Goal: Task Accomplishment & Management: Complete application form

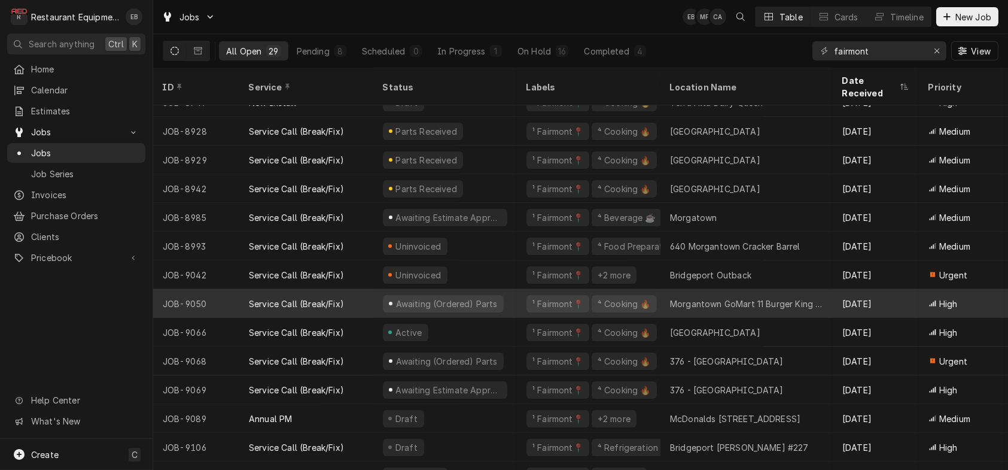
scroll to position [478, 0]
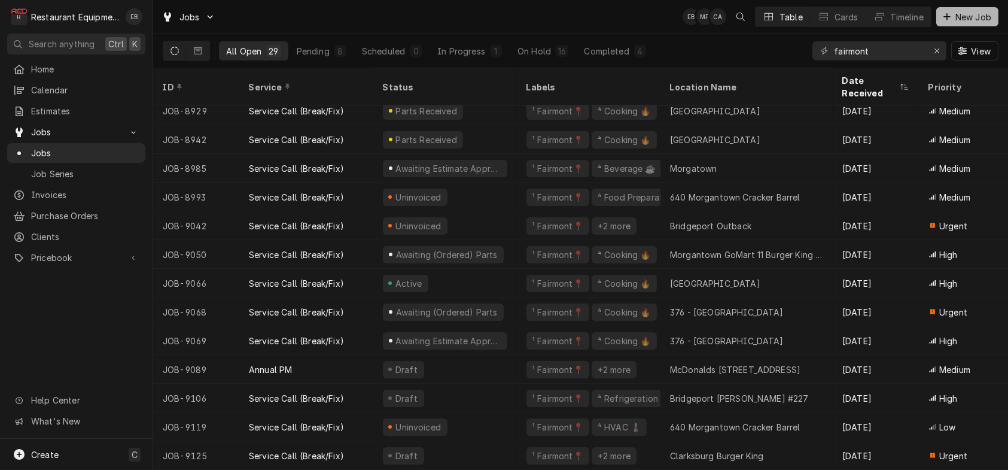
click at [965, 16] on span "New Job" at bounding box center [973, 17] width 41 height 13
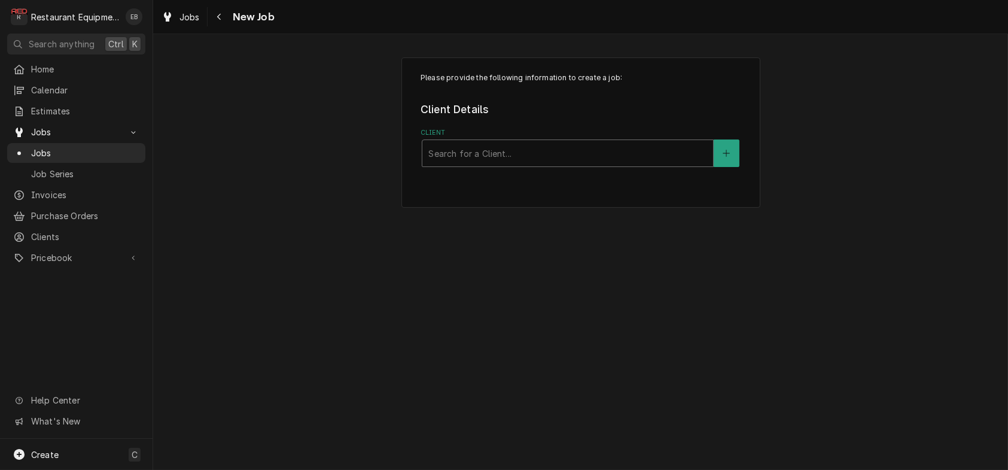
click at [527, 164] on div "Client" at bounding box center [568, 153] width 279 height 22
type input "honey"
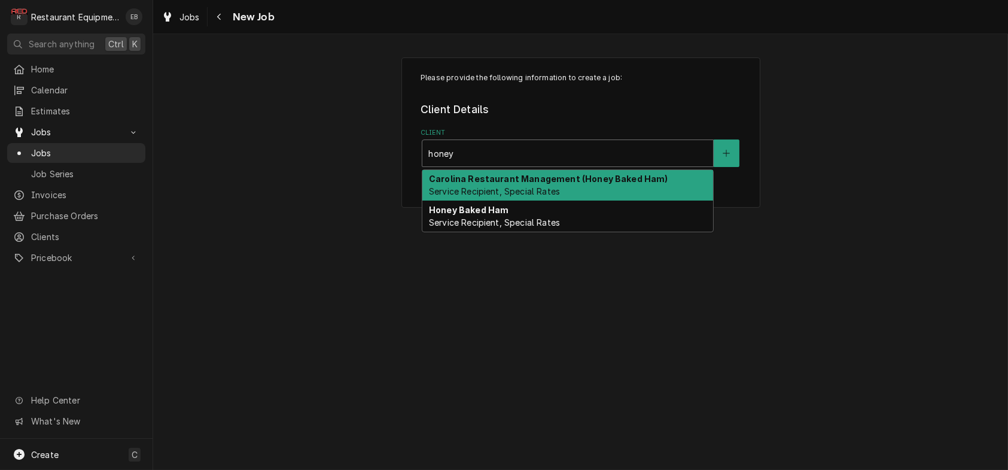
click at [526, 201] on div "Carolina Restaurant Management (Honey Baked Ham) Service Recipient, Special Rat…" at bounding box center [568, 185] width 291 height 31
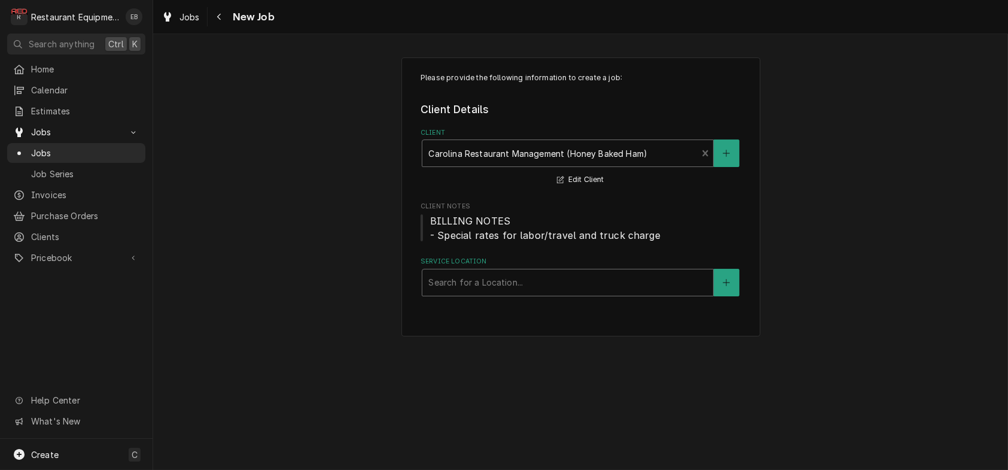
click at [495, 293] on div "Service Location" at bounding box center [568, 283] width 279 height 22
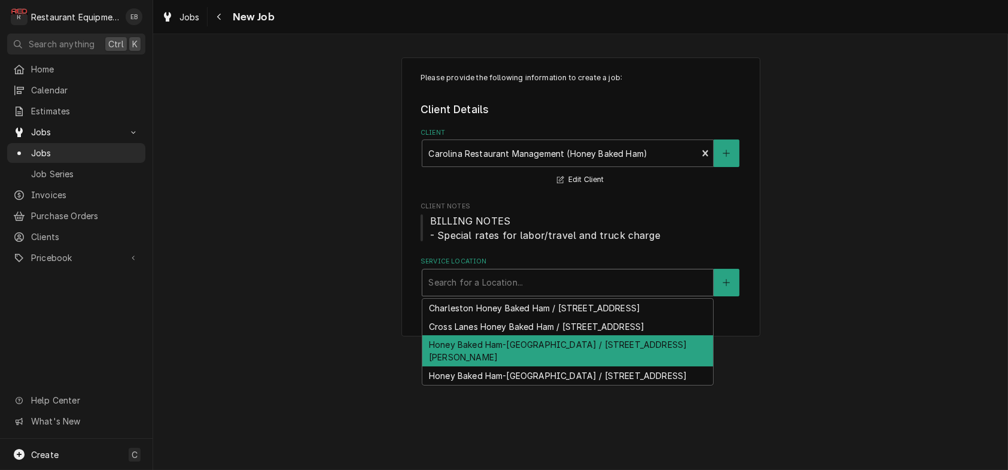
click at [490, 366] on div "Honey Baked Ham-Clarksburg / 514 Emily Dr, Clarksburg, WV 26301" at bounding box center [568, 350] width 291 height 31
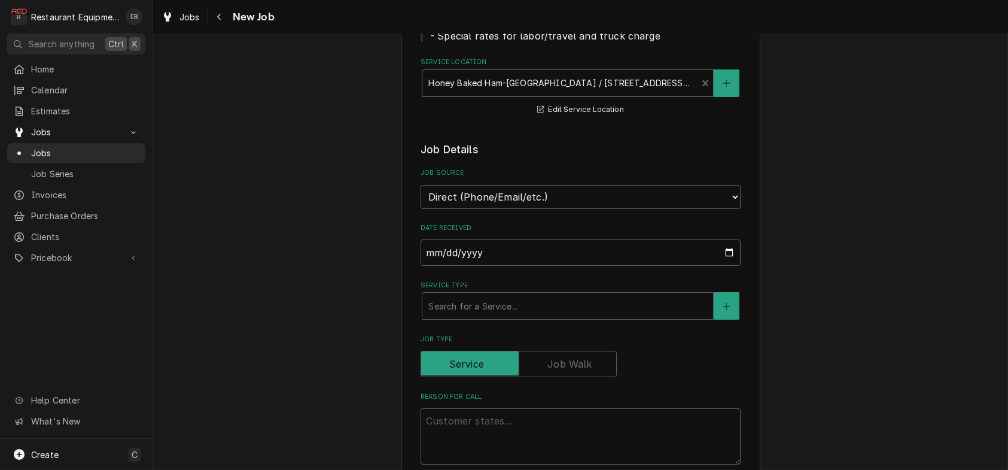
scroll to position [279, 0]
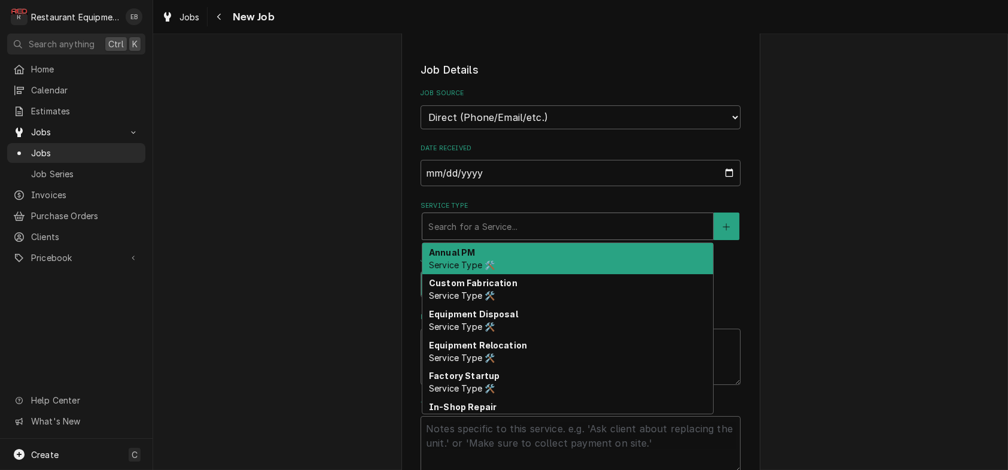
click at [496, 237] on div "Service Type" at bounding box center [568, 226] width 279 height 22
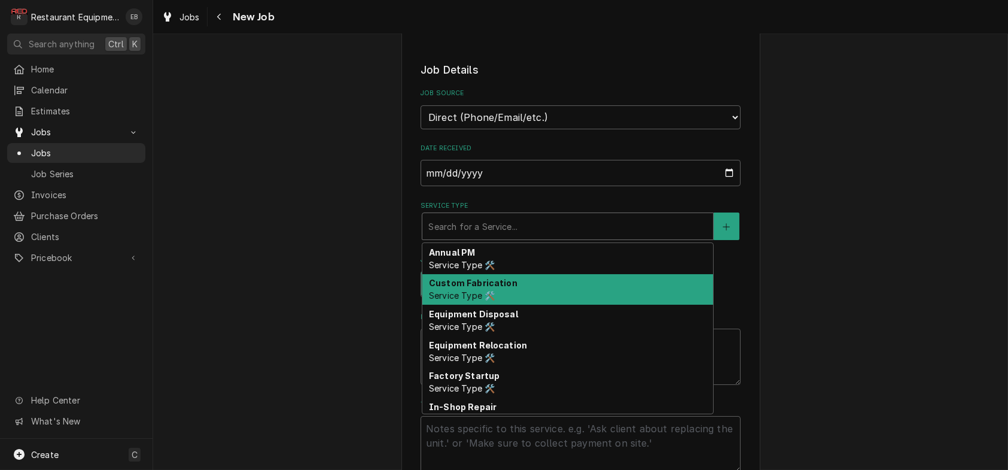
type textarea "x"
type input "b"
type textarea "x"
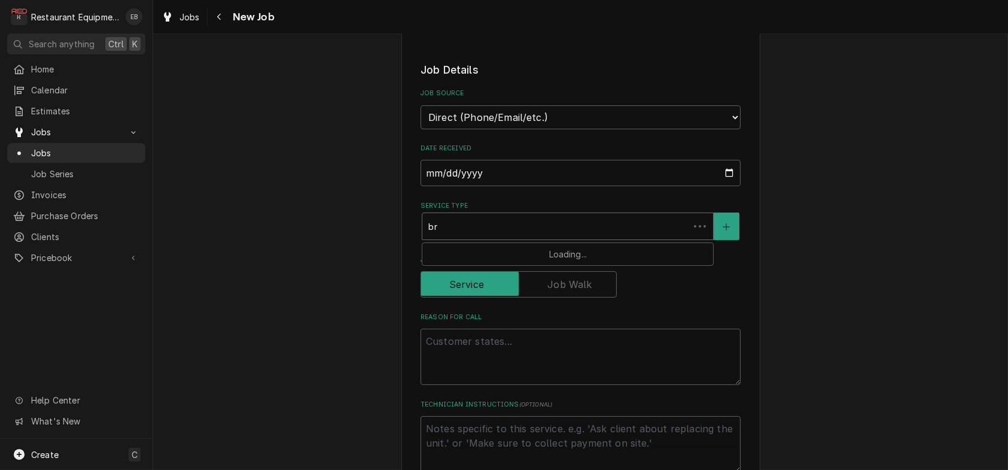
type input "bre"
type textarea "x"
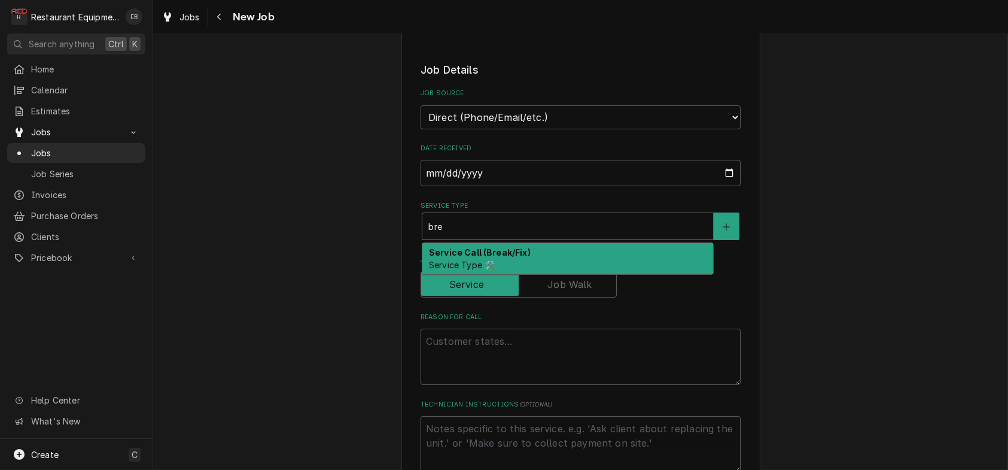
drag, startPoint x: 484, startPoint y: 314, endPoint x: 483, endPoint y: 326, distance: 12.0
click at [484, 274] on div "Service Call (Break/Fix) Service Type 🛠️" at bounding box center [568, 258] width 291 height 31
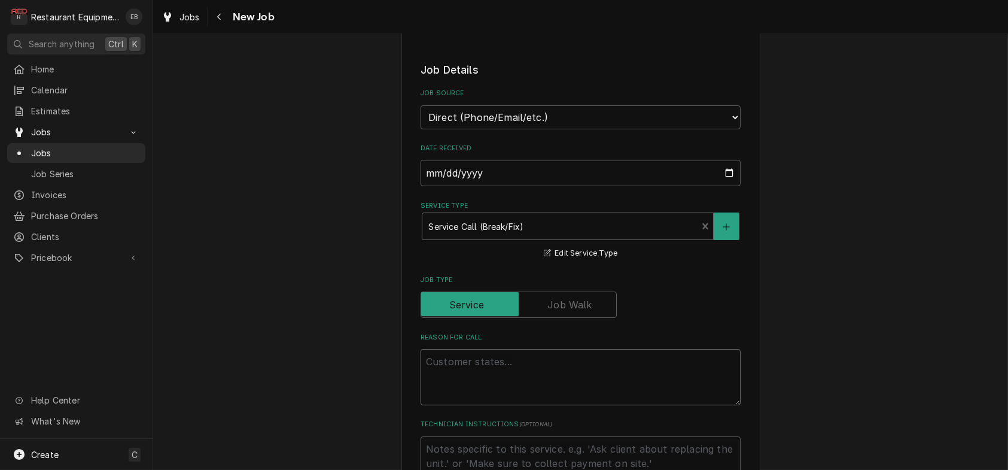
click at [477, 405] on textarea "Reason For Call" at bounding box center [581, 377] width 320 height 56
type textarea "x"
type textarea "C"
type textarea "x"
type textarea "Ce"
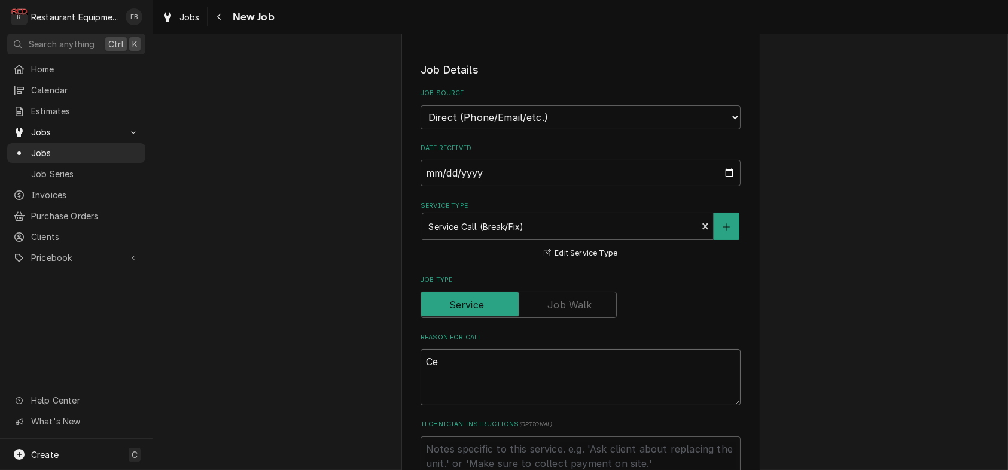
type textarea "x"
type textarea "Cei"
type textarea "x"
type textarea "Ceil"
type textarea "x"
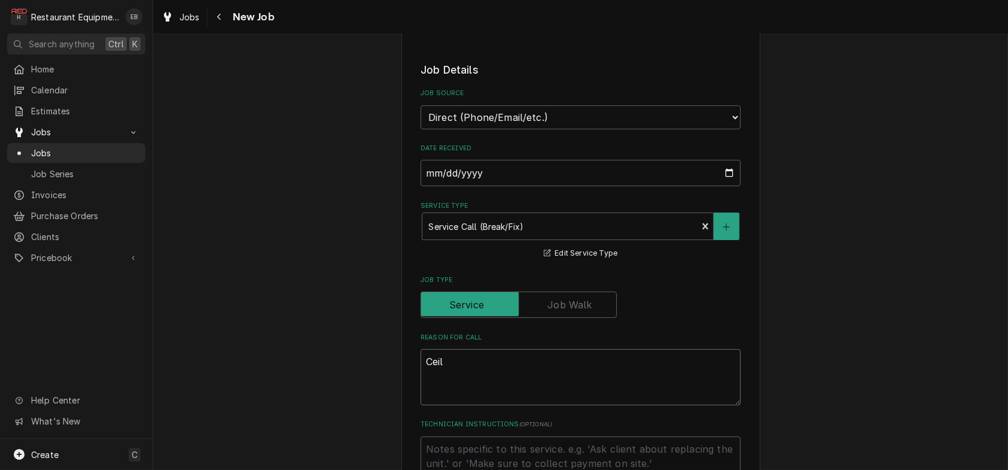
type textarea "Ceili"
type textarea "x"
type textarea "Ceilin"
type textarea "x"
type textarea "Ceiling"
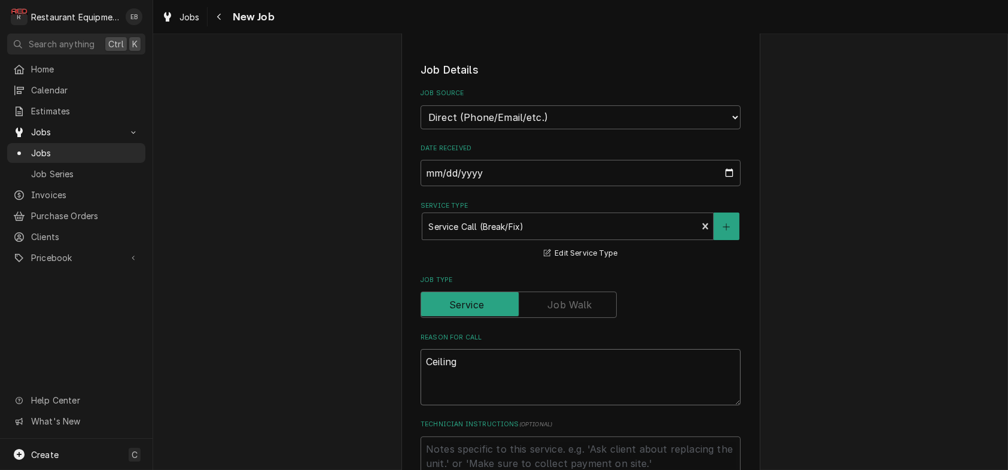
type textarea "x"
type textarea "Ceiling"
type textarea "x"
type textarea "Ceiling t"
type textarea "x"
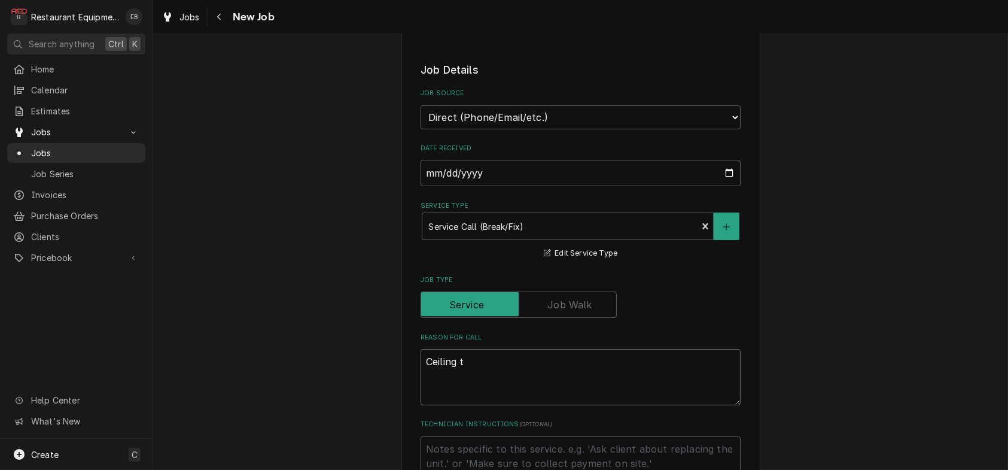
type textarea "Ceiling ti"
type textarea "x"
type textarea "Ceiling til"
type textarea "x"
type textarea "Ceiling tile"
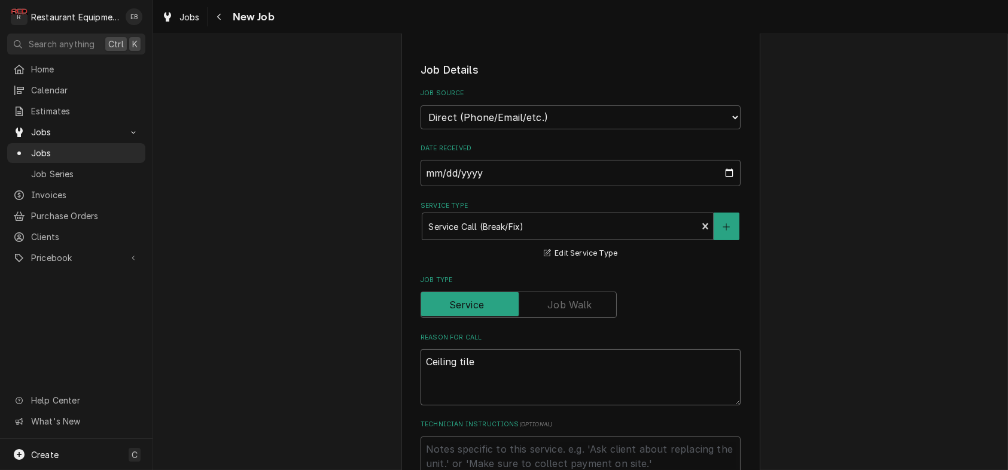
type textarea "x"
type textarea "Ceiling tile"
type textarea "x"
type textarea "Ceiling tile i"
type textarea "x"
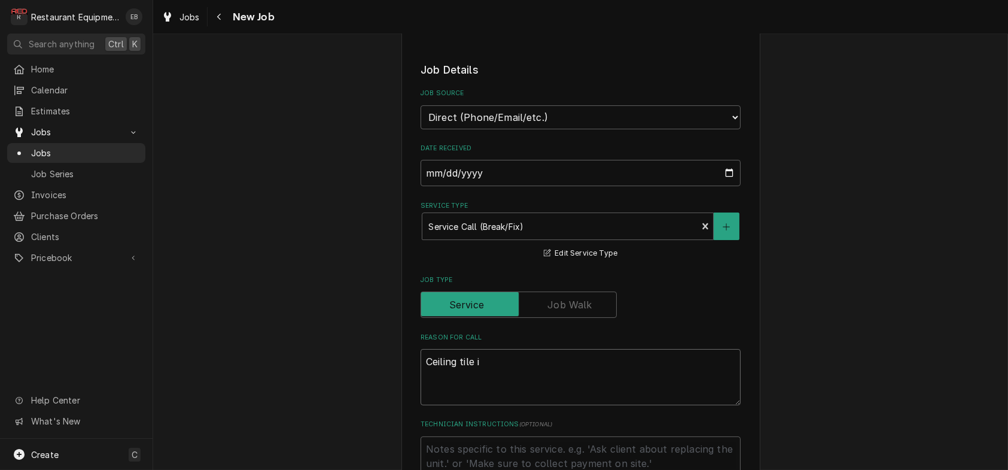
type textarea "Ceiling tile in"
type textarea "x"
type textarea "Ceiling tile ins"
type textarea "x"
type textarea "Ceiling tile inst"
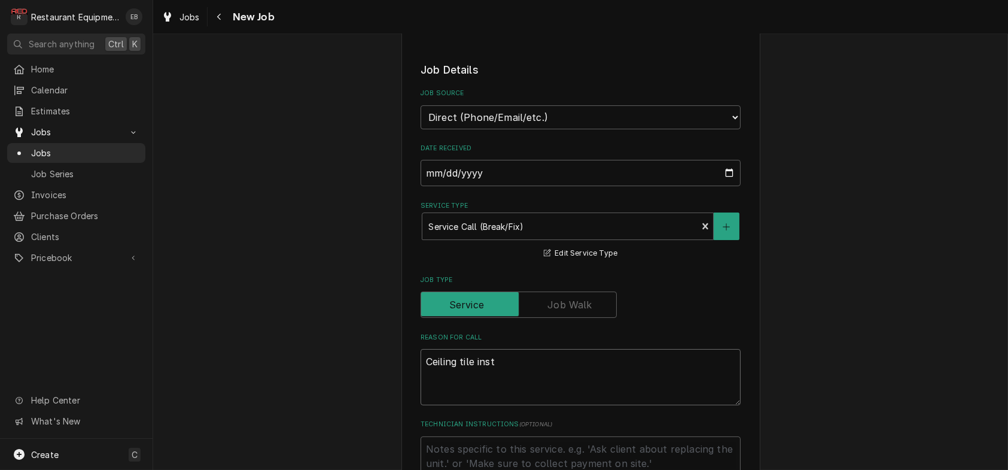
type textarea "x"
type textarea "Ceiling tile insta"
type textarea "x"
type textarea "Ceiling tile instal"
type textarea "x"
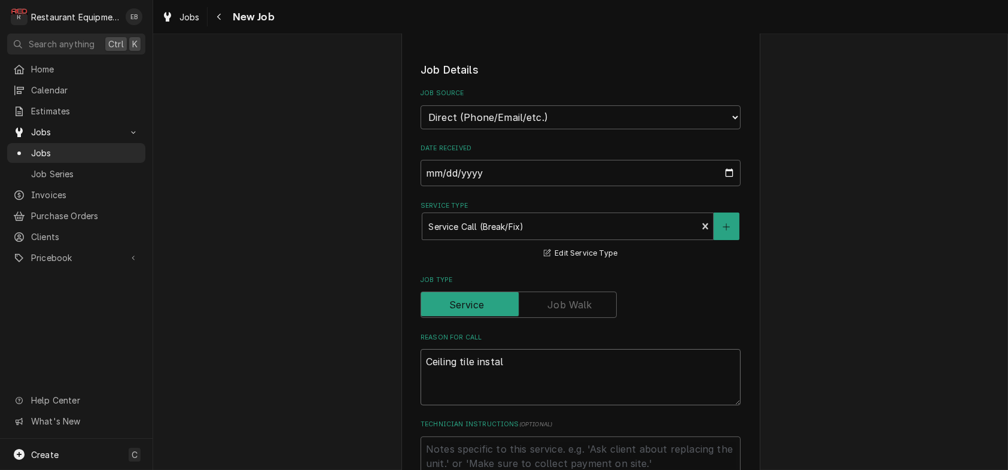
type textarea "Ceiling tile install"
type textarea "x"
type textarea "Ceiling tile installa"
type textarea "x"
type textarea "Ceiling tile installat"
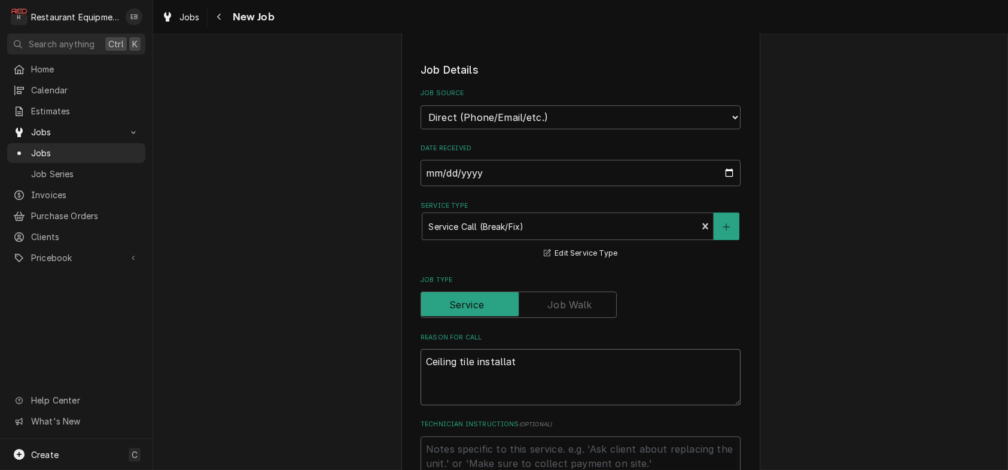
type textarea "x"
type textarea "Ceiling tile installati"
type textarea "x"
type textarea "Ceiling tile installatio"
type textarea "x"
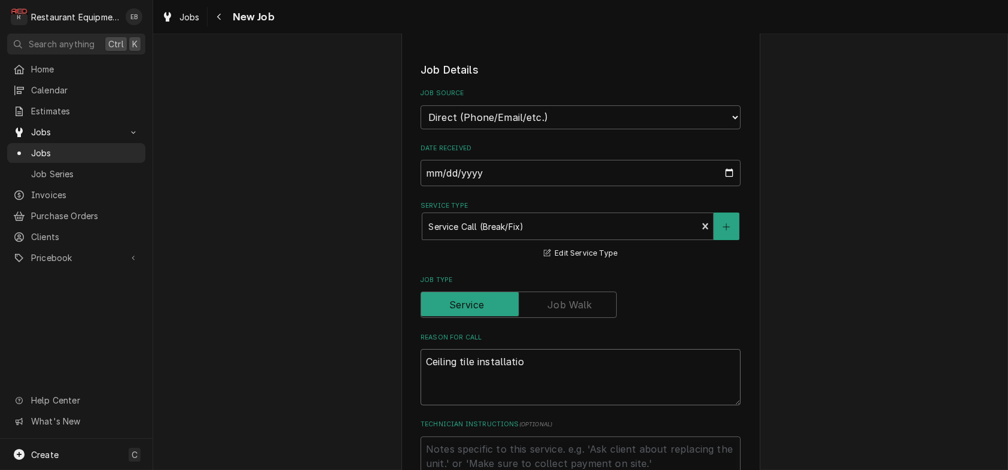
type textarea "Ceiling tile installation"
type textarea "x"
type textarea "Ceiling tile installation/"
type textarea "x"
type textarea "Ceiling tile installation/r"
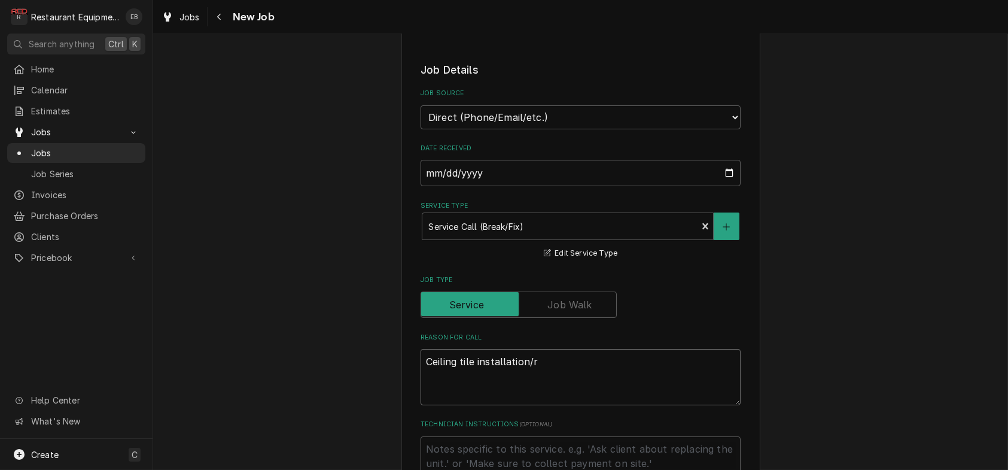
type textarea "x"
type textarea "Ceiling tile installation/re"
type textarea "x"
type textarea "Ceiling tile installation/rep"
type textarea "x"
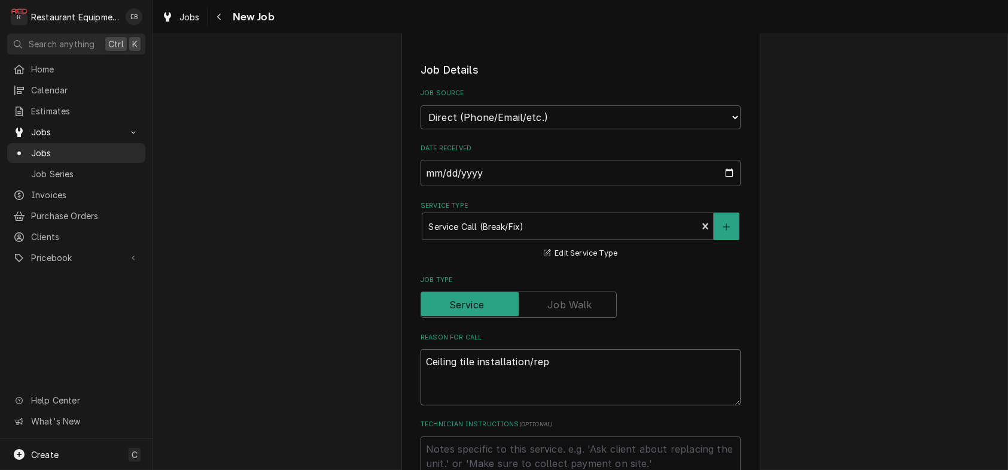
type textarea "Ceiling tile installation/repl"
type textarea "x"
type textarea "Ceiling tile installation/repla"
type textarea "x"
type textarea "Ceiling tile installation/replac"
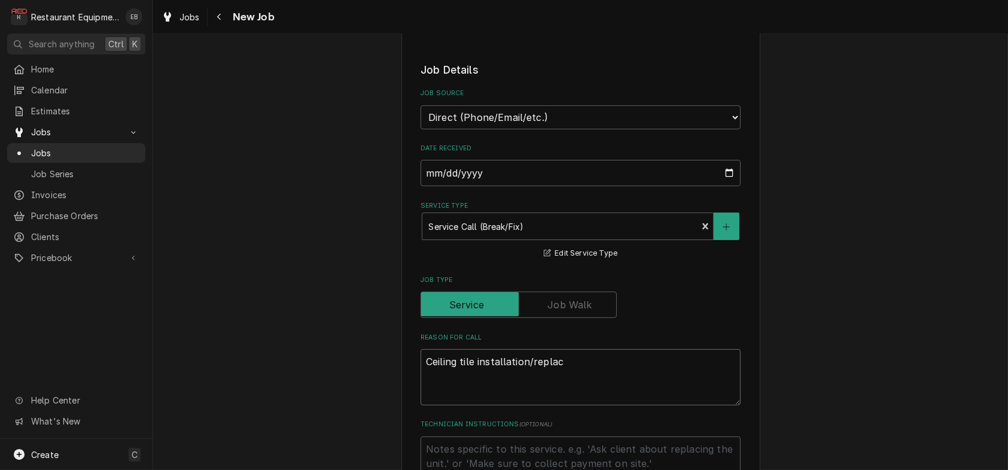
type textarea "x"
type textarea "Ceiling tile installation/replace"
type textarea "x"
type textarea "Ceiling tile installation/replacem"
type textarea "x"
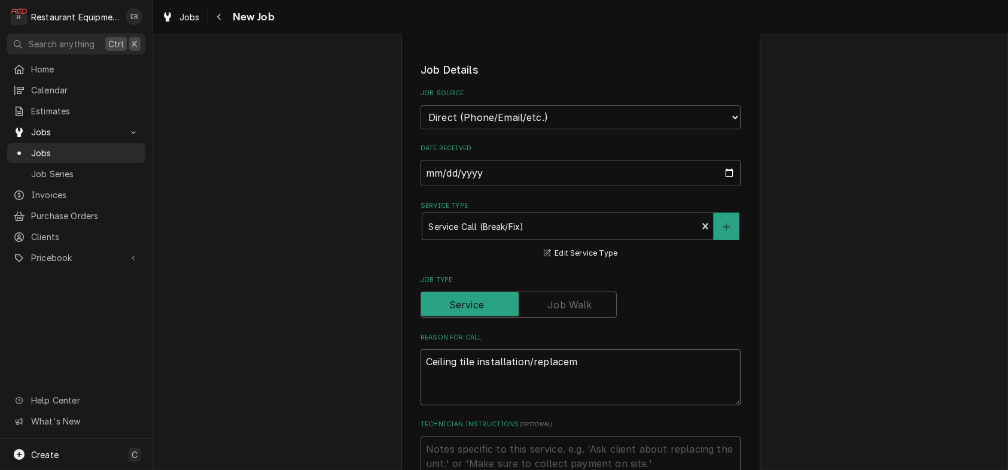
type textarea "Ceiling tile installation/replaceme"
type textarea "x"
type textarea "Ceiling tile installation/replacemen"
type textarea "x"
type textarea "Ceiling tile installation/replacement"
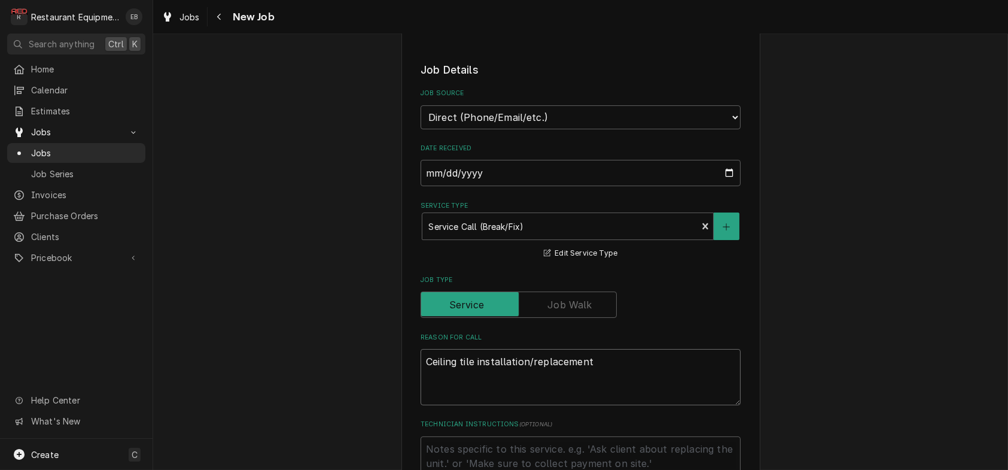
type textarea "x"
type textarea "Ceiling tile installation/replacement"
type textarea "x"
type textarea "Ceiling tile installation/replacement"
type textarea "x"
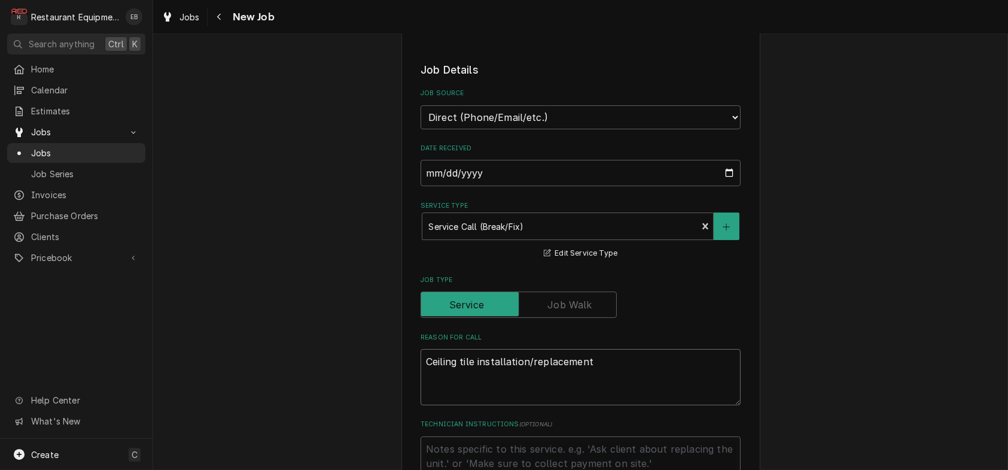
type textarea "Ceiling tile installation/replacement."
type textarea "x"
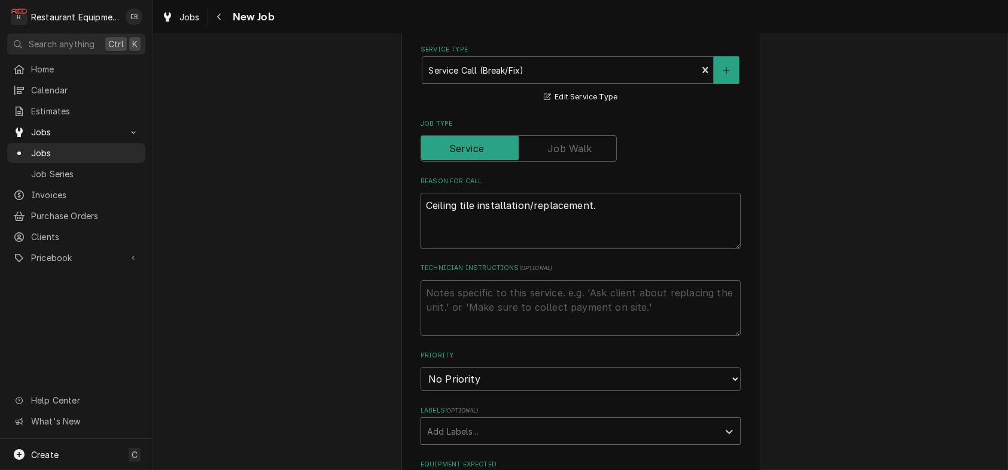
scroll to position [558, 0]
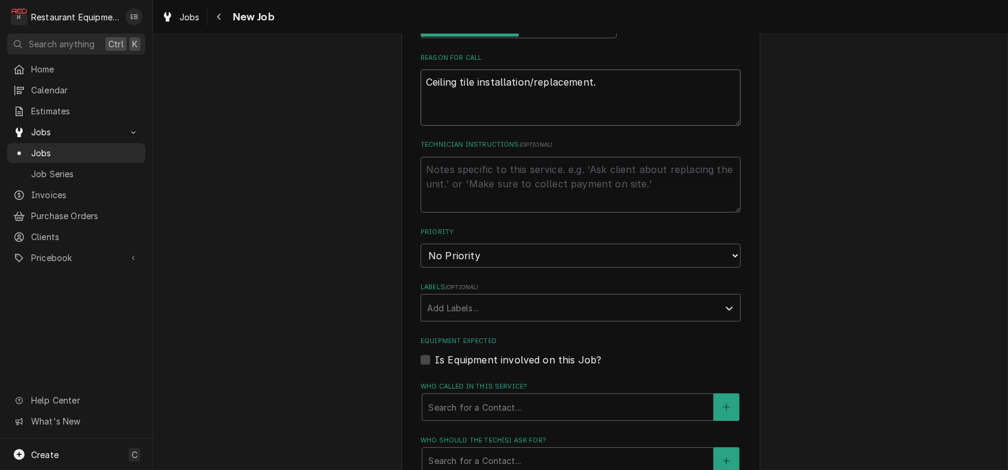
type textarea "Ceiling tile installation/replacement."
click at [478, 268] on select "No Priority Urgent High Medium Low" at bounding box center [581, 256] width 320 height 24
select select "4"
click at [421, 268] on select "No Priority Urgent High Medium Low" at bounding box center [581, 256] width 320 height 24
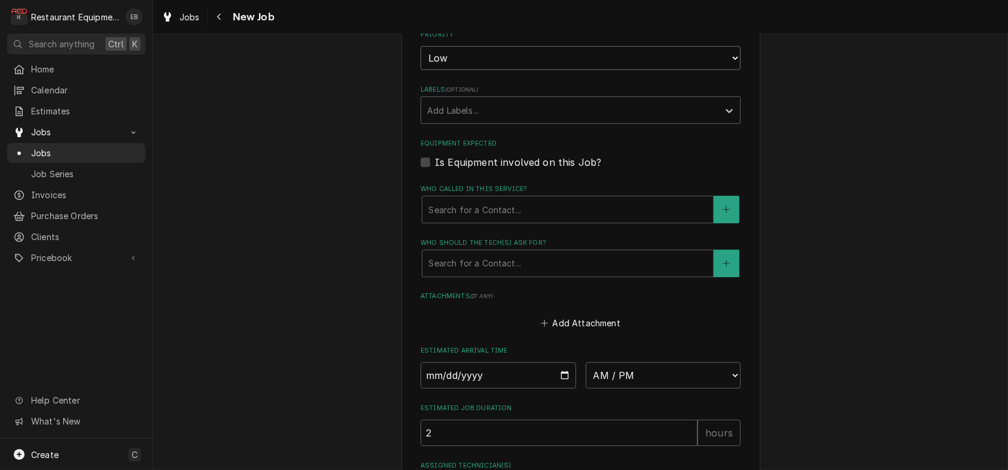
scroll to position [758, 0]
click at [497, 119] on div "Labels" at bounding box center [569, 109] width 285 height 22
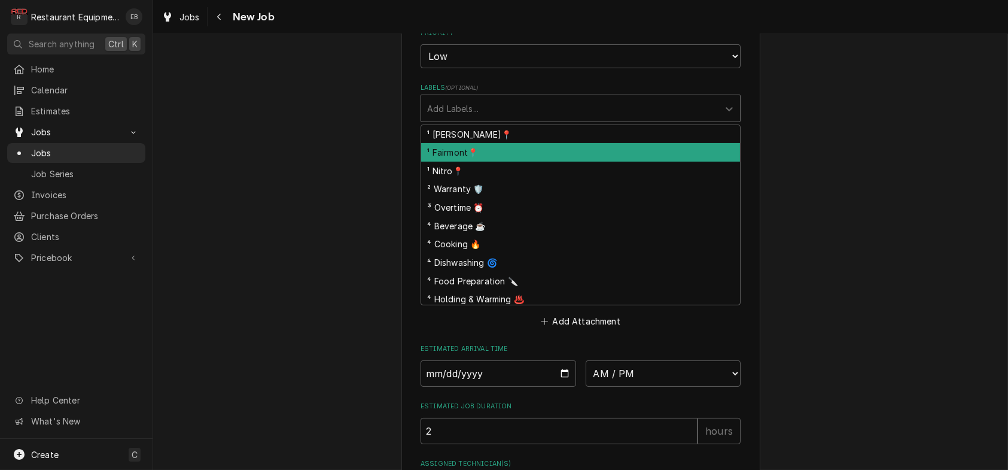
click at [479, 162] on div "¹ Fairmont📍" at bounding box center [580, 152] width 319 height 19
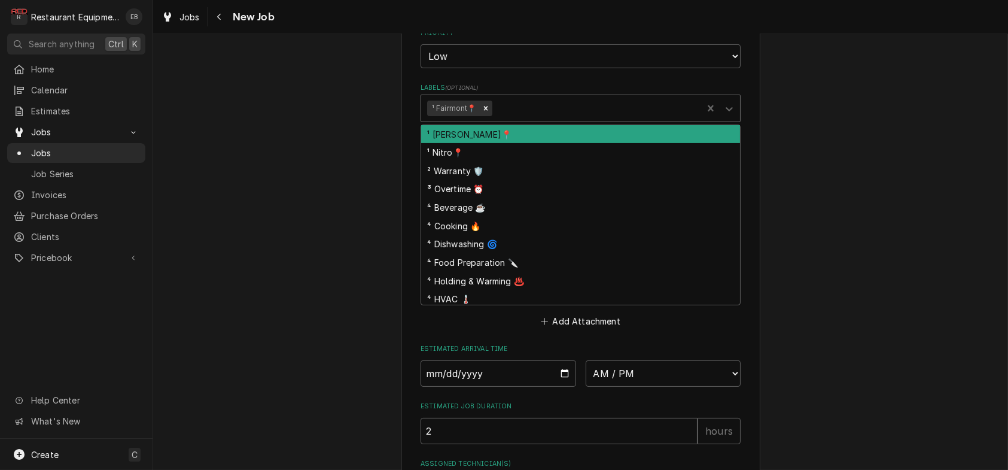
click at [524, 119] on div "Labels" at bounding box center [595, 109] width 202 height 22
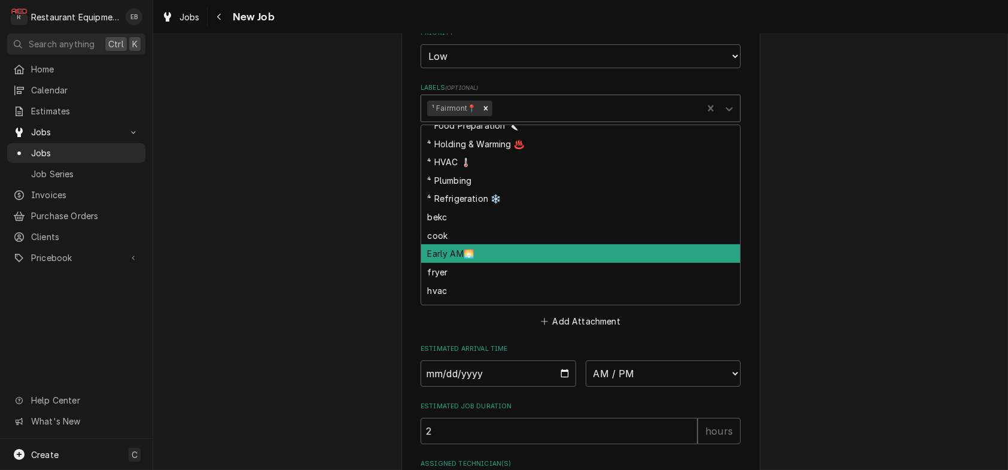
scroll to position [132, 0]
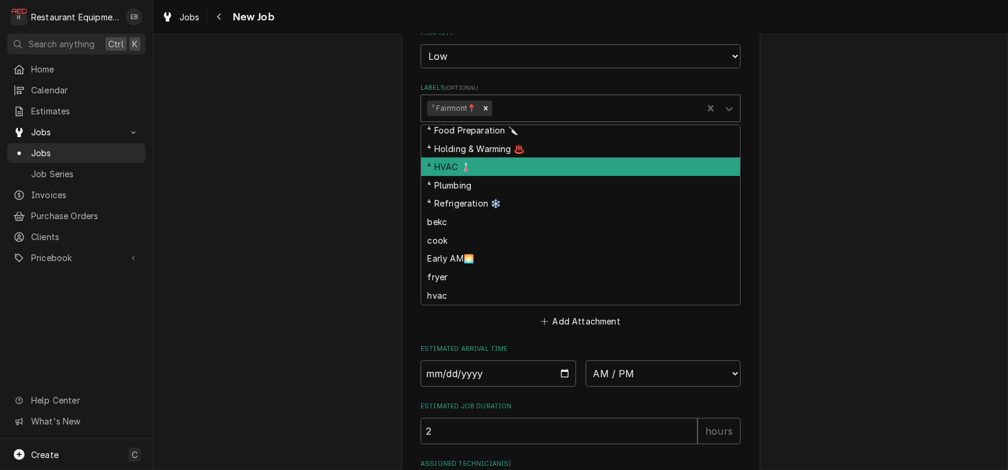
click at [464, 176] on div "⁴ HVAC 🌡️" at bounding box center [580, 166] width 319 height 19
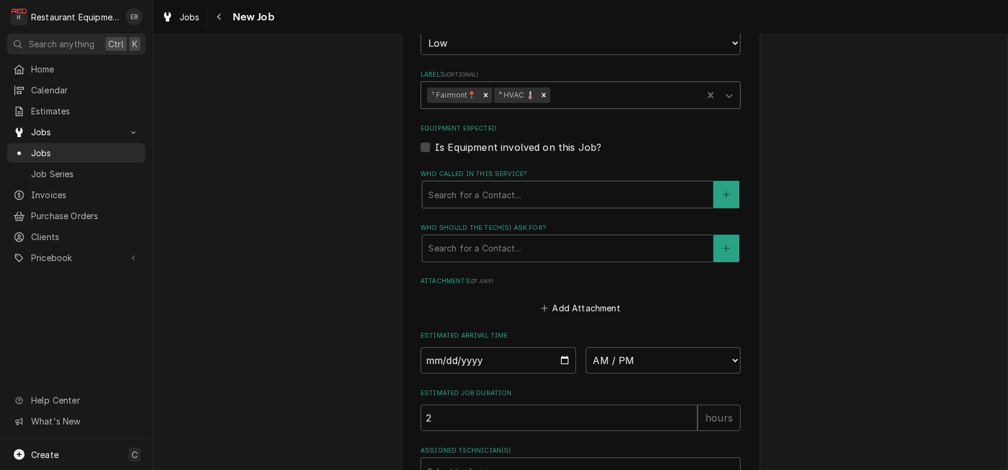
scroll to position [798, 0]
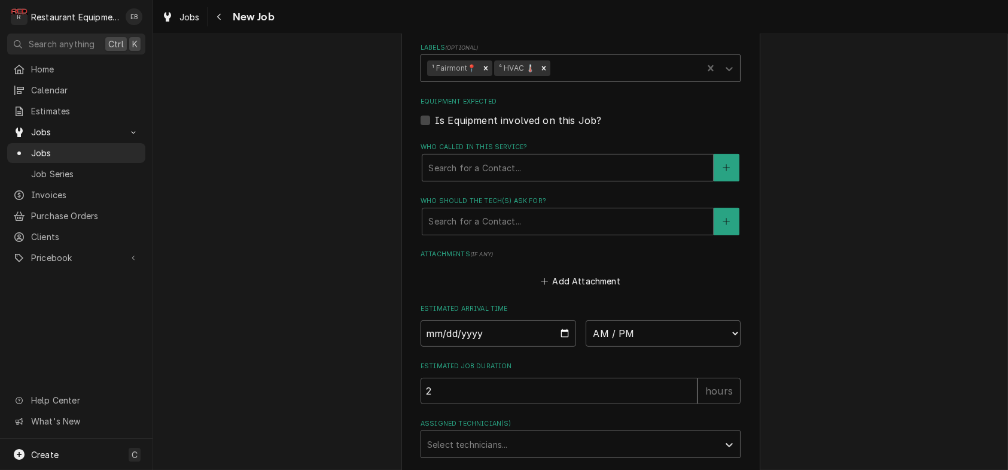
click at [514, 178] on div "Who called in this service?" at bounding box center [568, 168] width 279 height 22
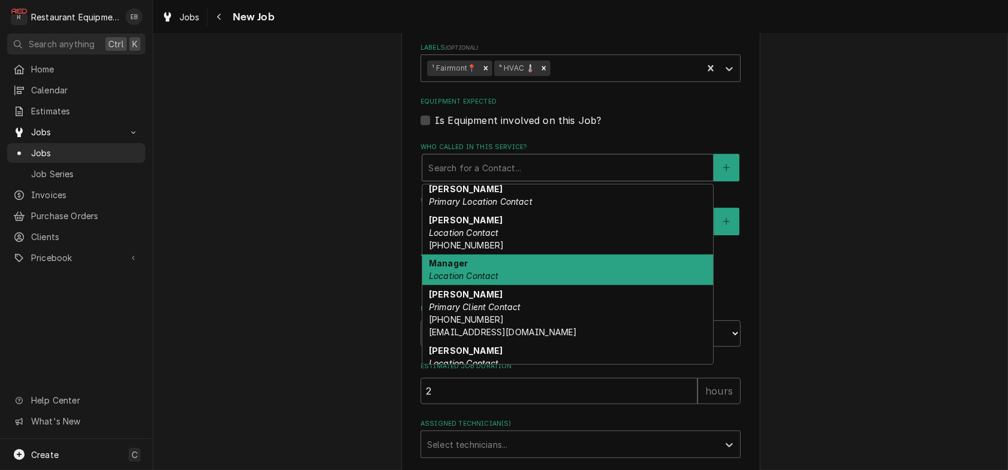
scroll to position [165, 0]
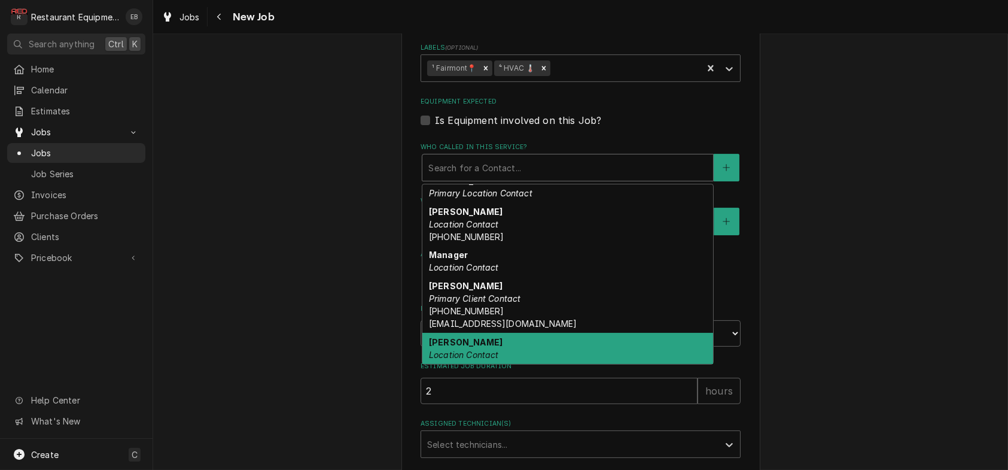
click at [478, 360] on em "Location Contact" at bounding box center [464, 355] width 70 height 10
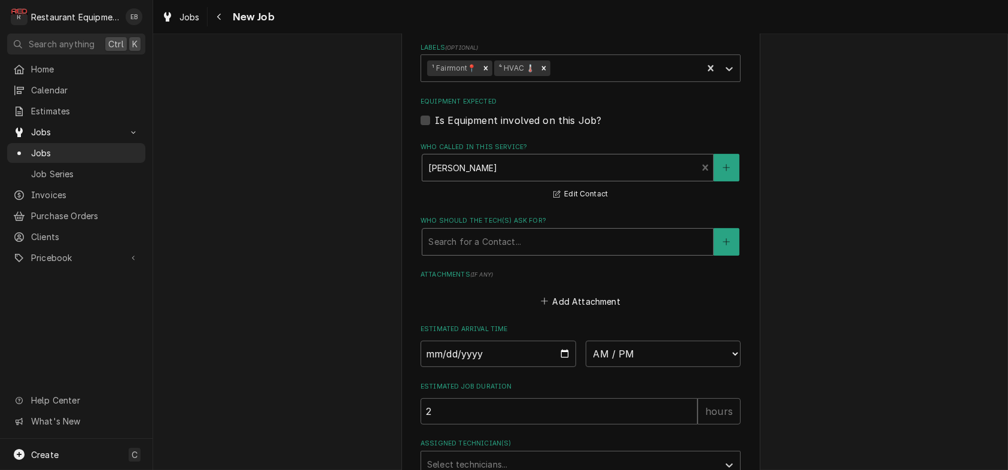
click at [495, 253] on div "Who should the tech(s) ask for?" at bounding box center [568, 242] width 279 height 22
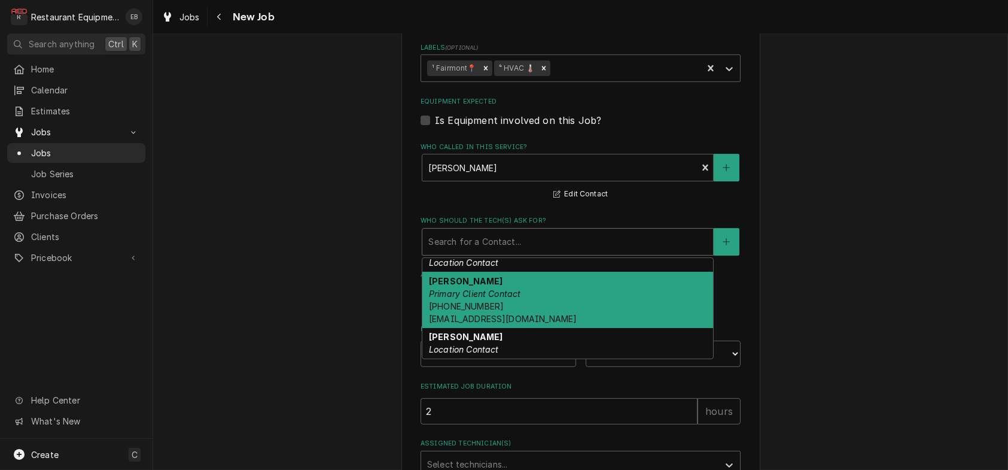
scroll to position [244, 0]
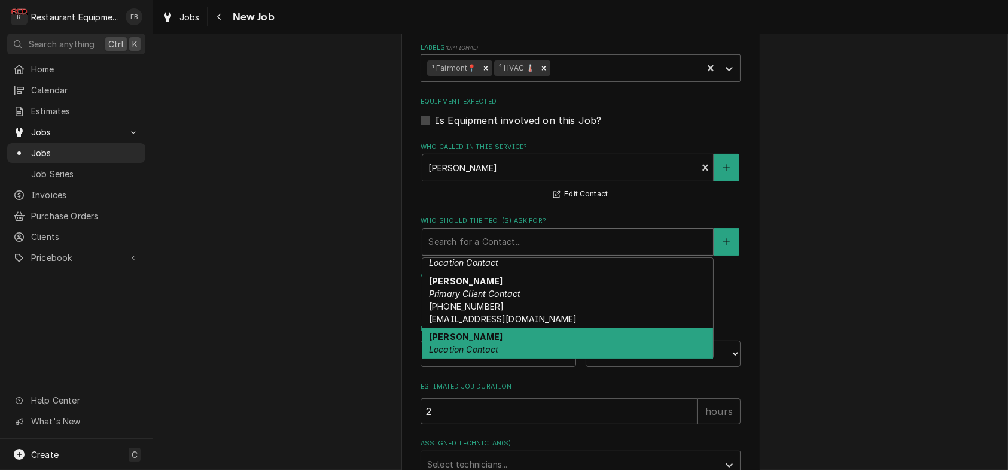
click at [470, 359] on div "Mike Location Contact" at bounding box center [568, 343] width 291 height 31
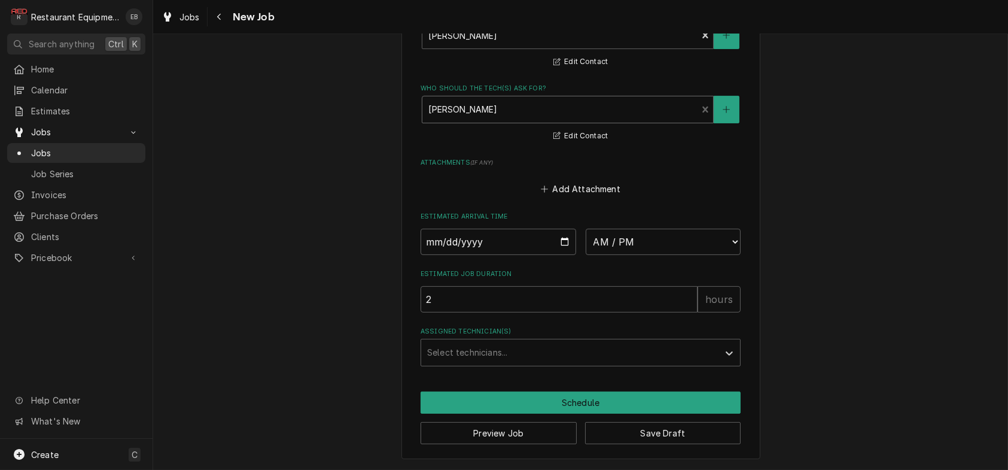
scroll to position [1076, 0]
click at [564, 229] on input "Date" at bounding box center [499, 242] width 156 height 26
type textarea "x"
type input "2025-10-07"
type textarea "x"
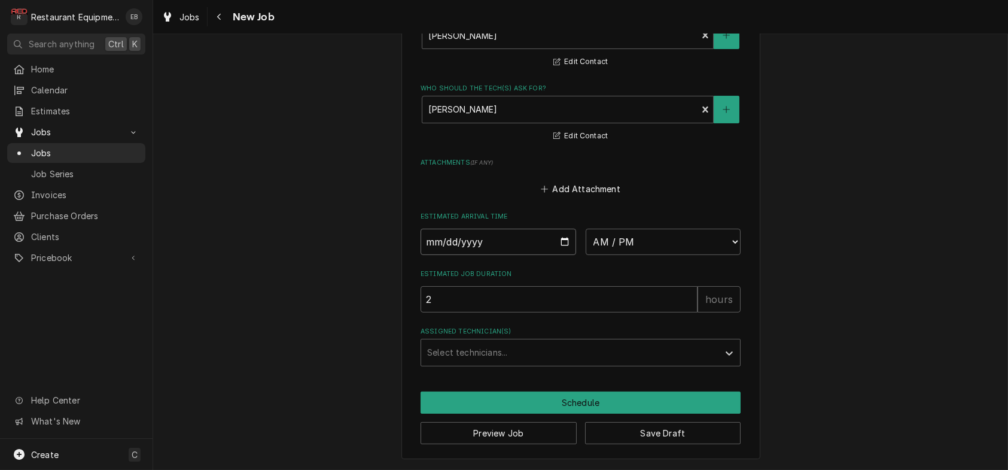
click at [558, 229] on input "2025-10-07" at bounding box center [499, 242] width 156 height 26
type input "2025-10-10"
click at [624, 435] on button "Save Draft" at bounding box center [663, 433] width 156 height 22
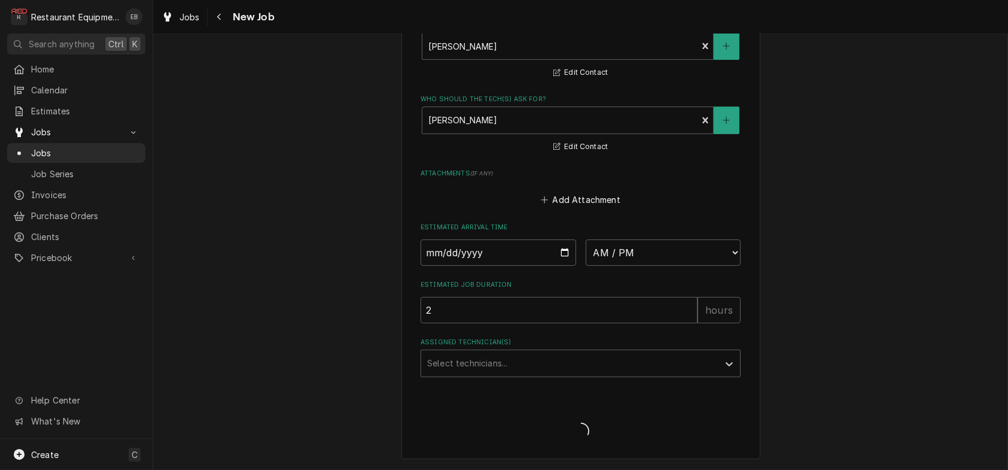
scroll to position [1064, 0]
type textarea "x"
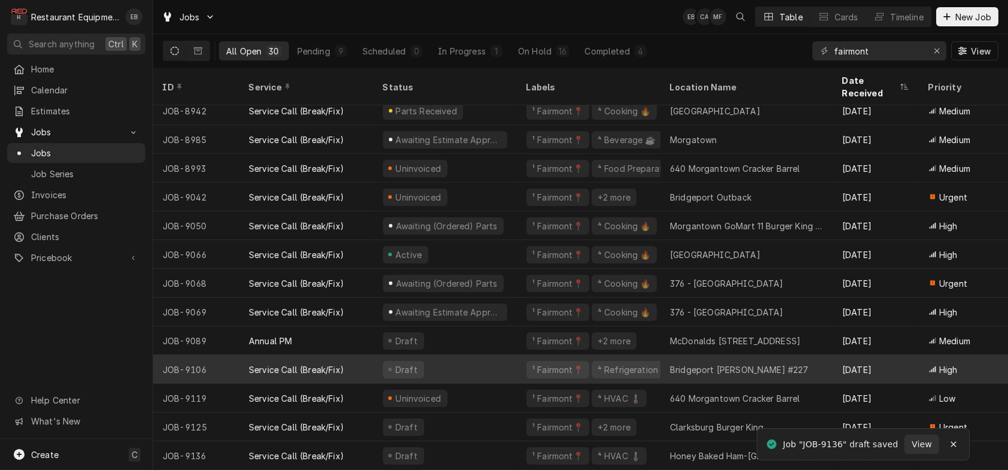
scroll to position [506, 0]
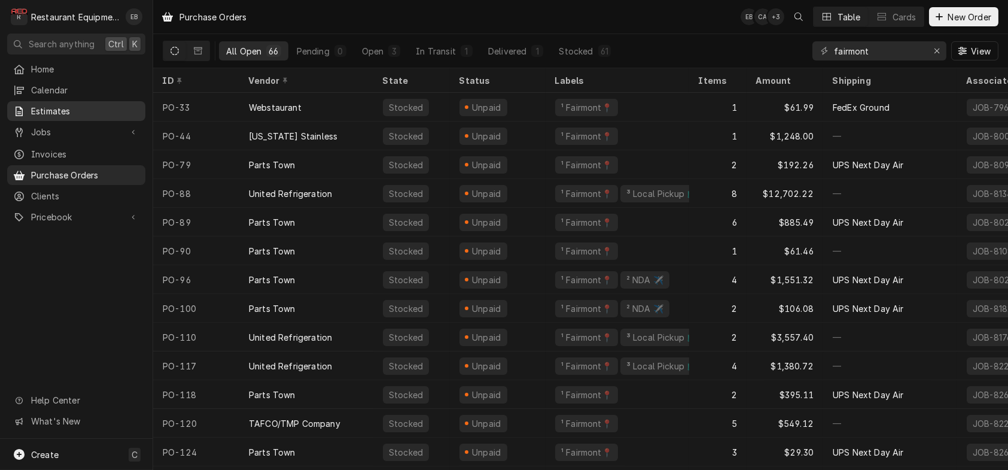
click at [61, 116] on span "Estimates" at bounding box center [85, 111] width 108 height 13
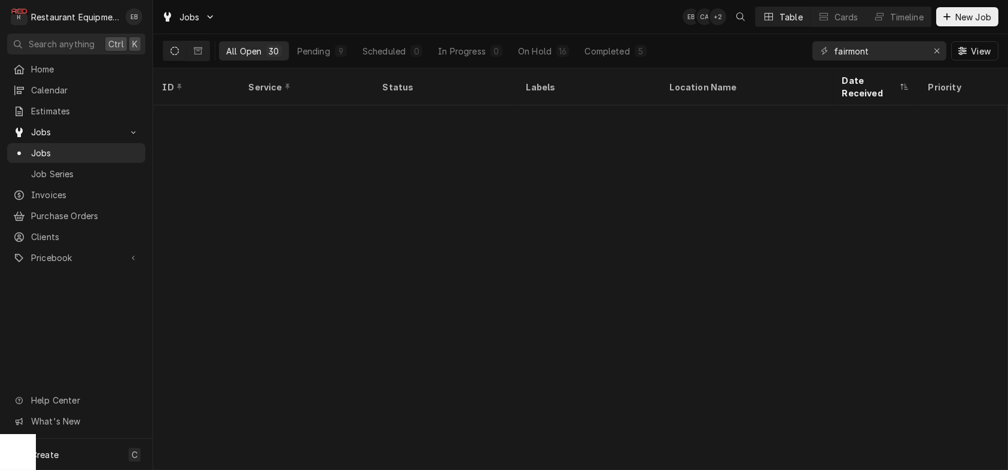
scroll to position [506, 0]
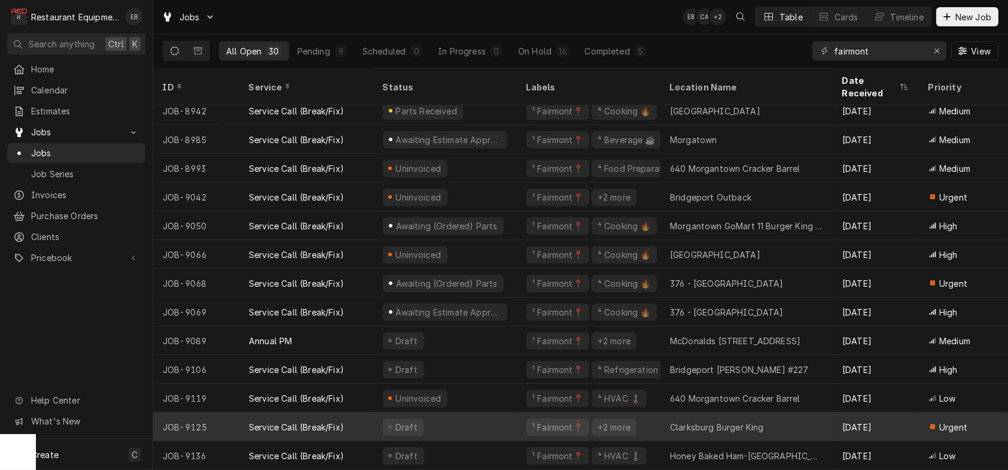
click at [492, 420] on div "Draft" at bounding box center [445, 426] width 144 height 29
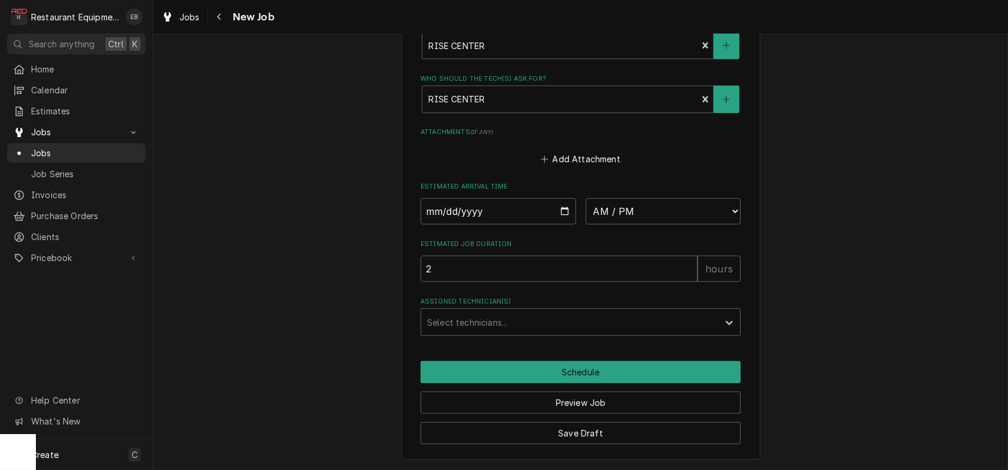
scroll to position [2146, 0]
click at [566, 198] on input "Date" at bounding box center [499, 211] width 156 height 26
type textarea "x"
type input "2025-10-07"
type textarea "x"
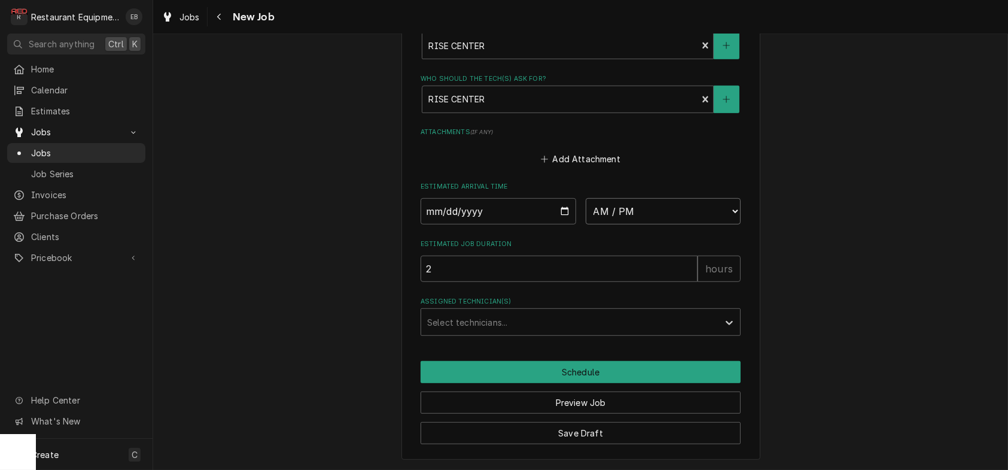
click at [673, 198] on select "AM / PM 6:00 AM 6:15 AM 6:30 AM 6:45 AM 7:00 AM 7:15 AM 7:30 AM 7:45 AM 8:00 AM…" at bounding box center [664, 211] width 156 height 26
select select "14:00:00"
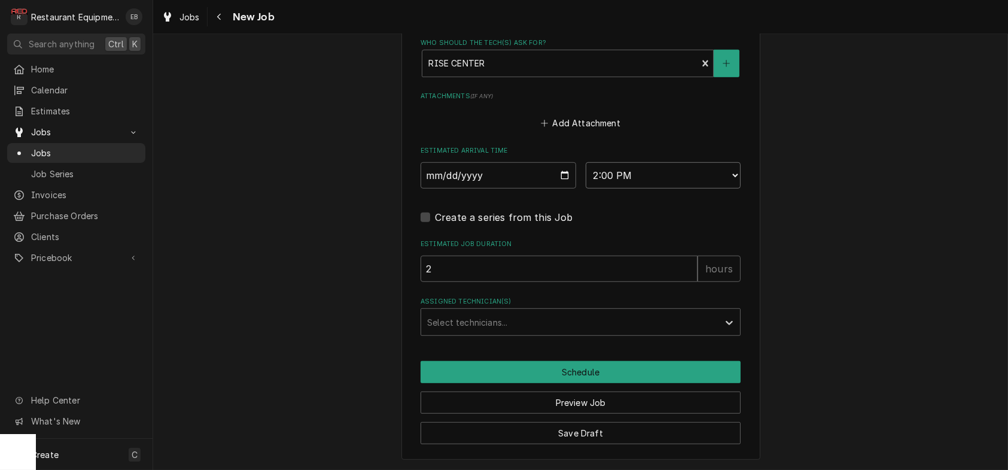
type textarea "x"
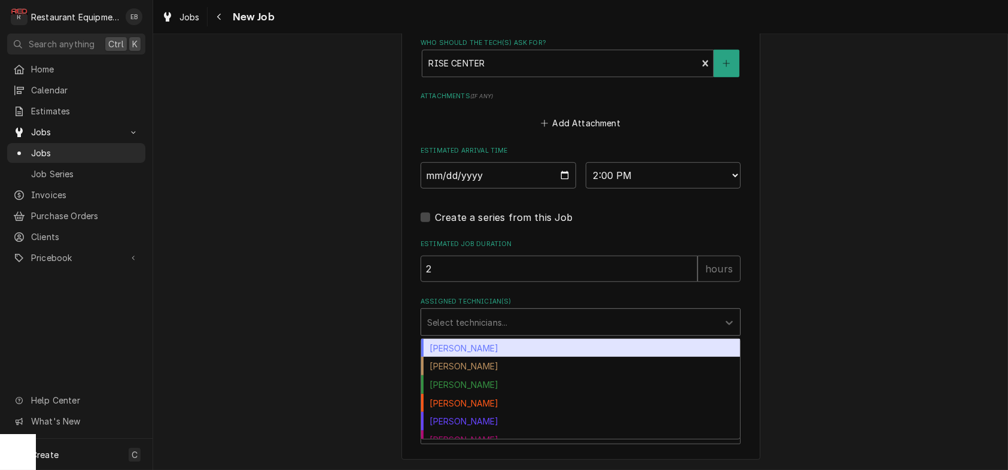
click at [522, 333] on div "Assigned Technician(s)" at bounding box center [569, 322] width 285 height 22
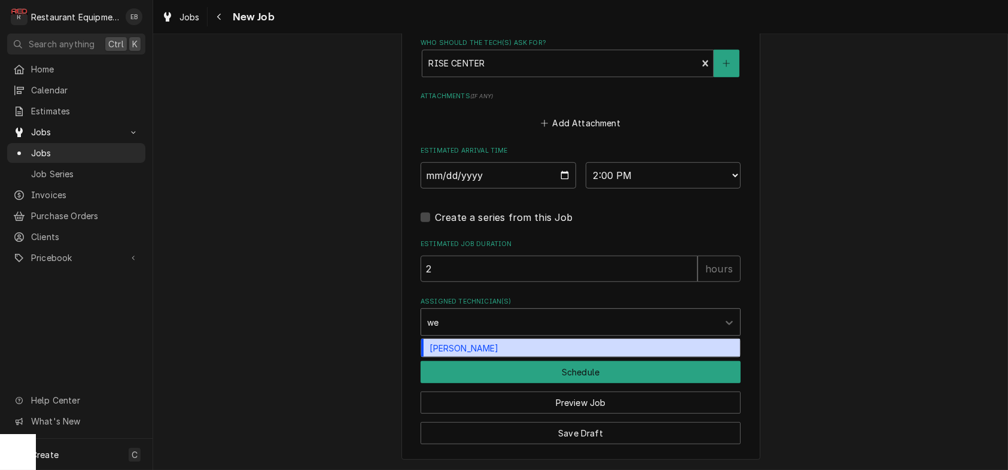
type input "wes"
click at [500, 357] on div "[PERSON_NAME]" at bounding box center [580, 348] width 319 height 19
type textarea "x"
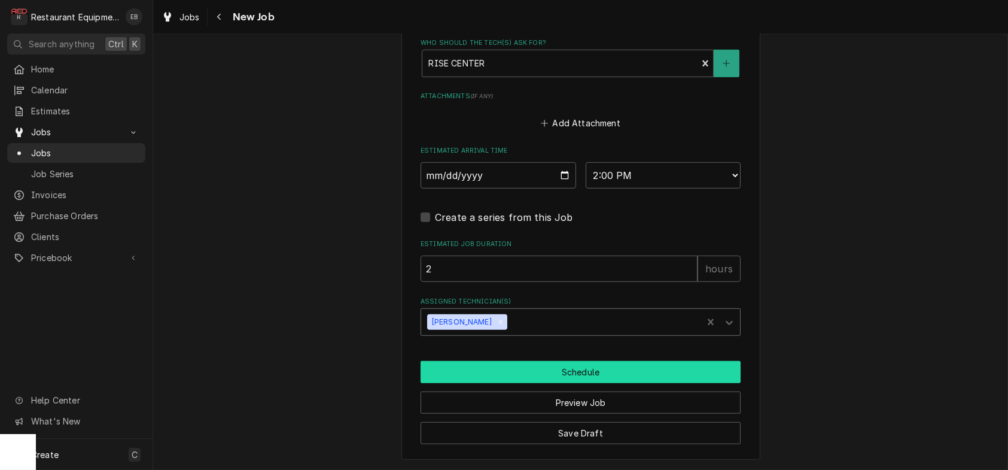
click at [518, 383] on button "Schedule" at bounding box center [581, 372] width 320 height 22
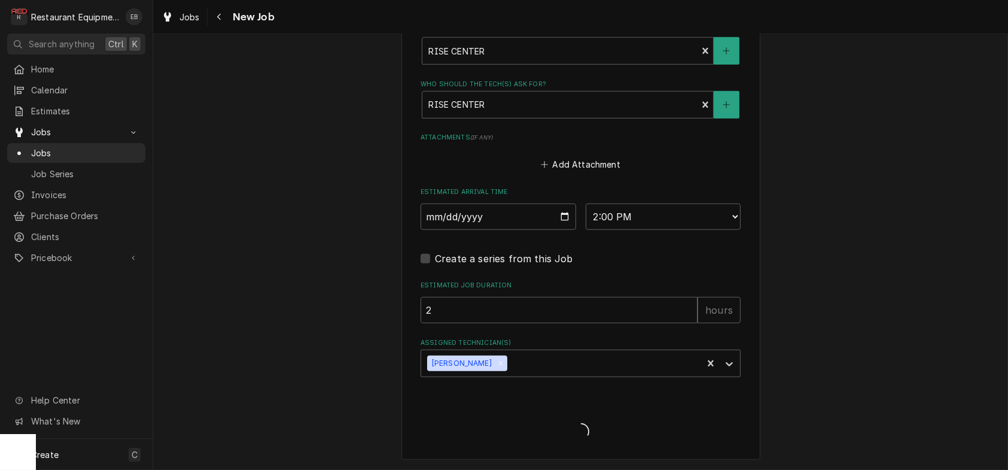
scroll to position [2141, 0]
type textarea "x"
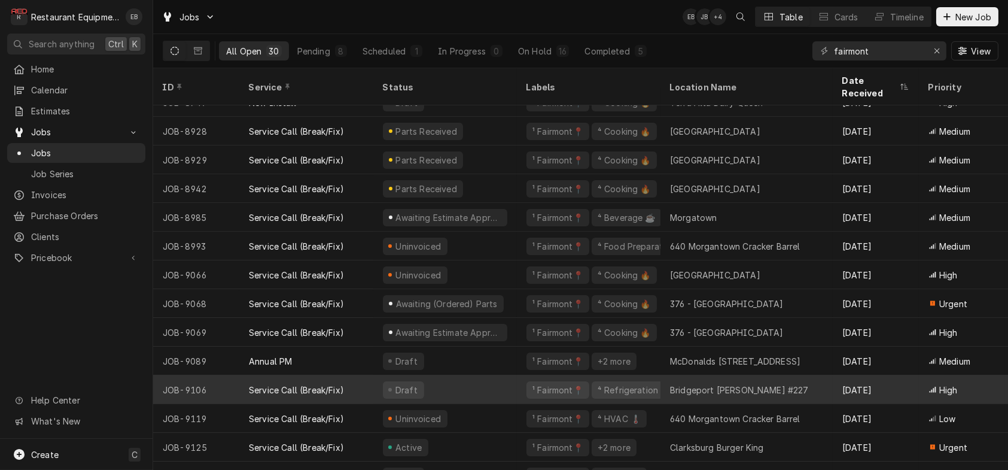
scroll to position [449, 0]
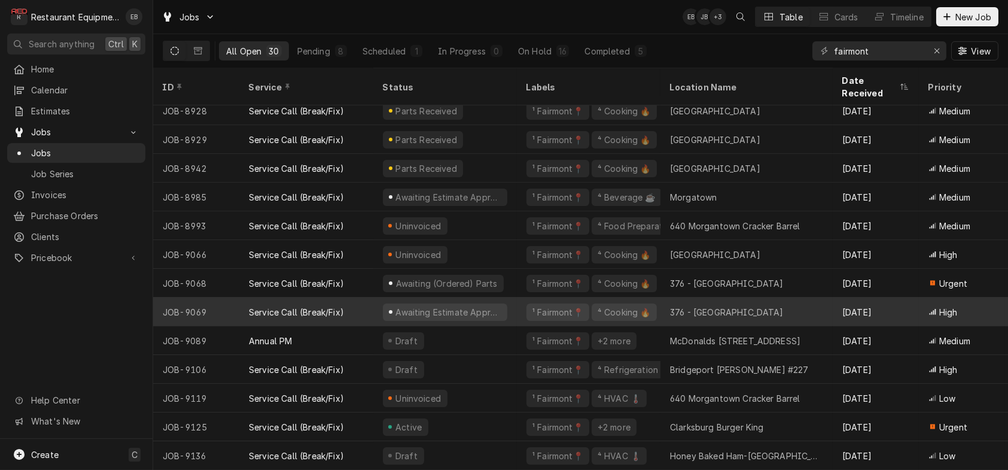
click at [517, 302] on div "Awaiting Estimate Approval" at bounding box center [445, 311] width 144 height 29
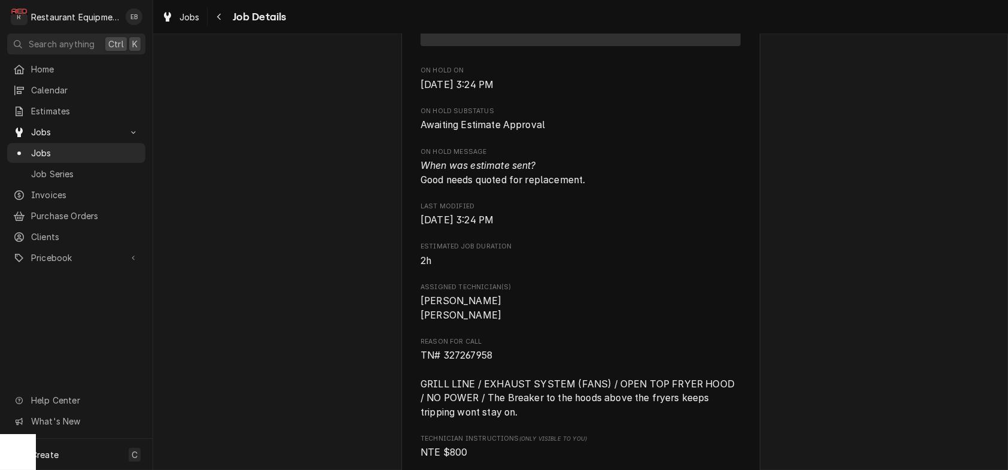
scroll to position [558, 0]
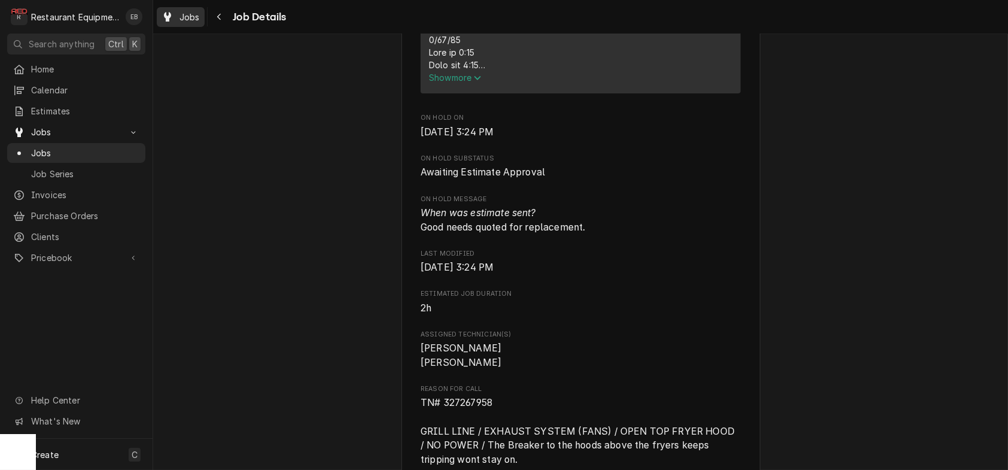
click at [197, 13] on span "Jobs" at bounding box center [190, 17] width 20 height 13
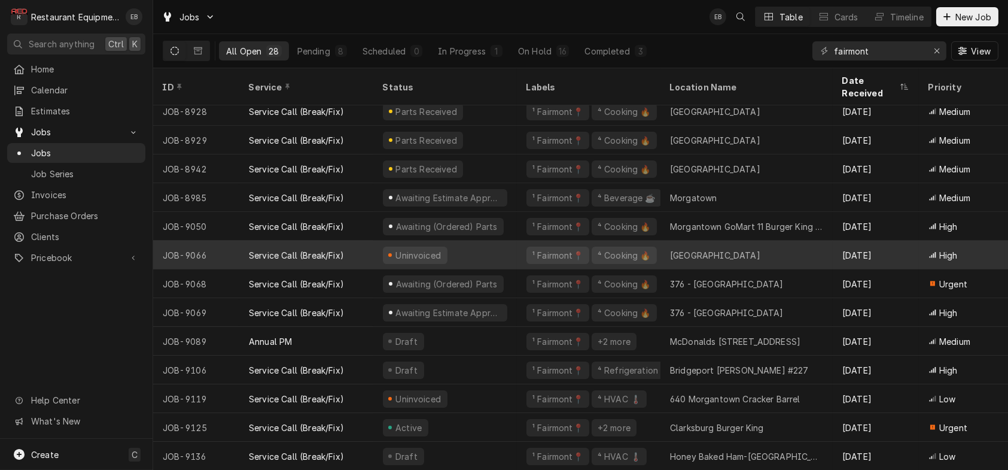
scroll to position [449, 0]
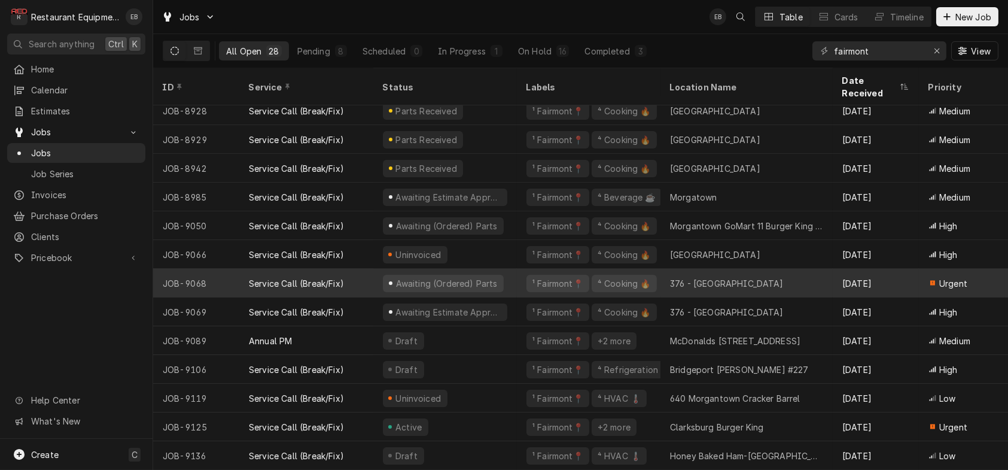
click at [517, 269] on div "Awaiting (Ordered) Parts" at bounding box center [445, 283] width 144 height 29
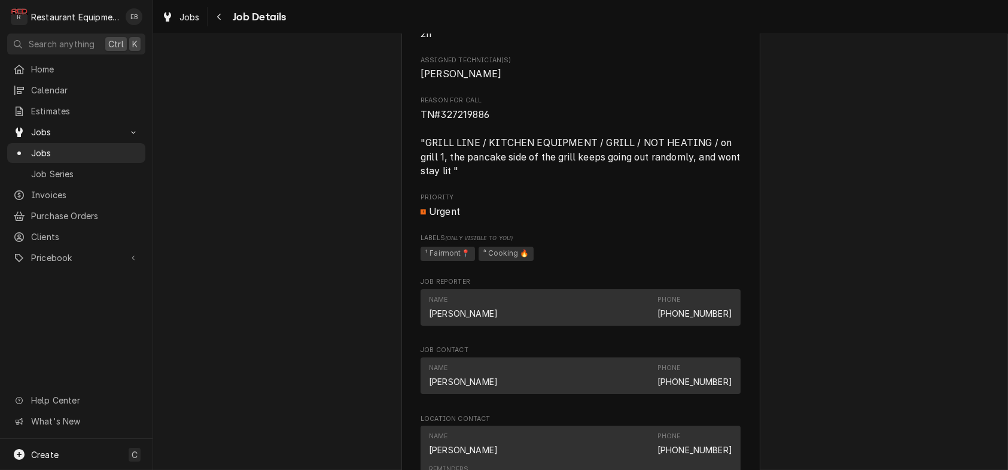
scroll to position [838, 0]
